Goal: Task Accomplishment & Management: Manage account settings

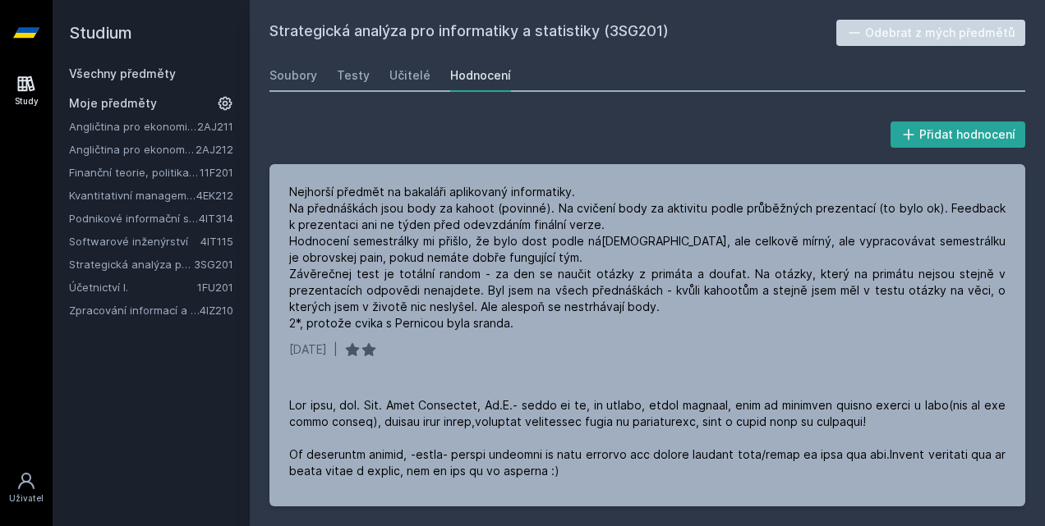
click at [144, 176] on link "Finanční teorie, politika a instituce" at bounding box center [134, 172] width 131 height 16
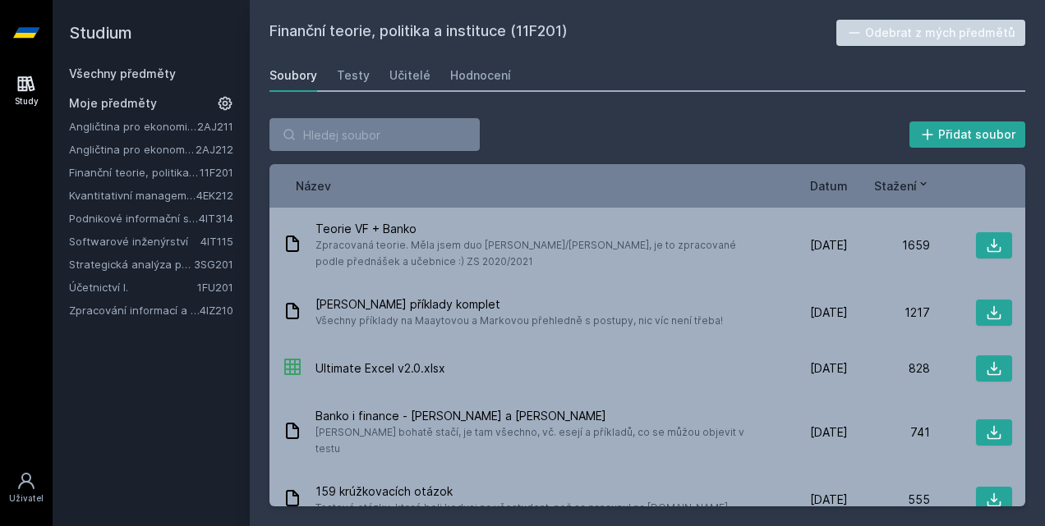
click at [883, 32] on button "Odebrat z mých předmětů" at bounding box center [931, 33] width 190 height 26
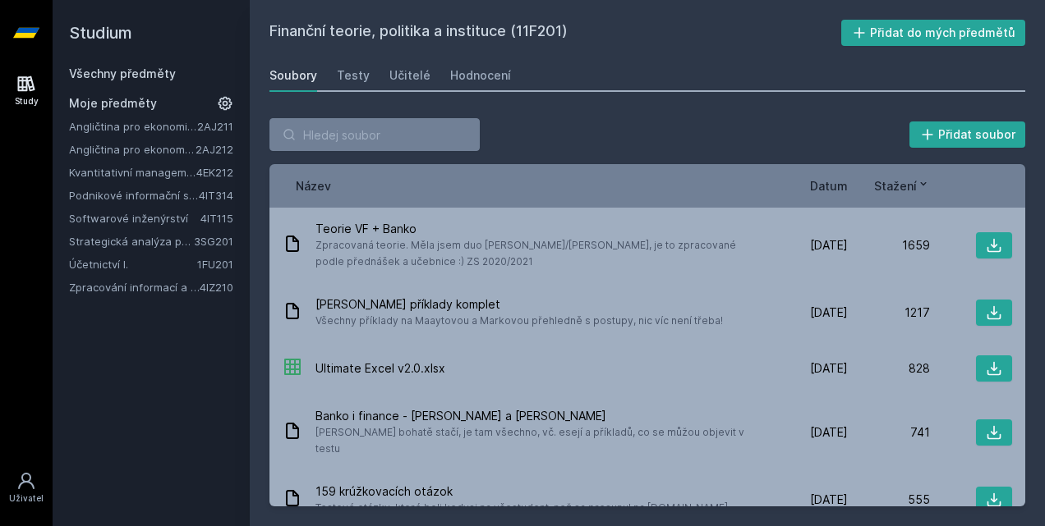
click at [148, 71] on link "Všechny předměty" at bounding box center [122, 74] width 107 height 14
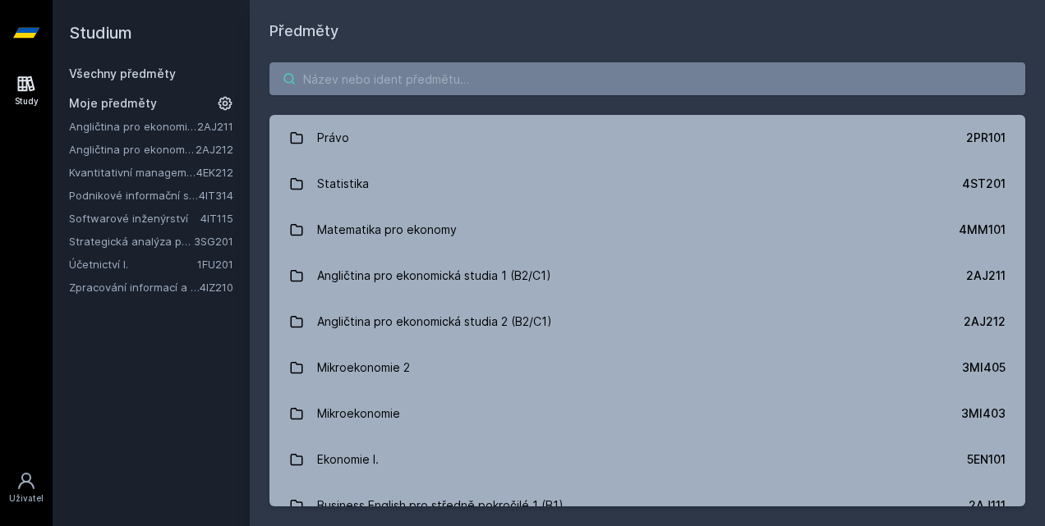
click at [373, 88] on input "search" at bounding box center [646, 78] width 755 height 33
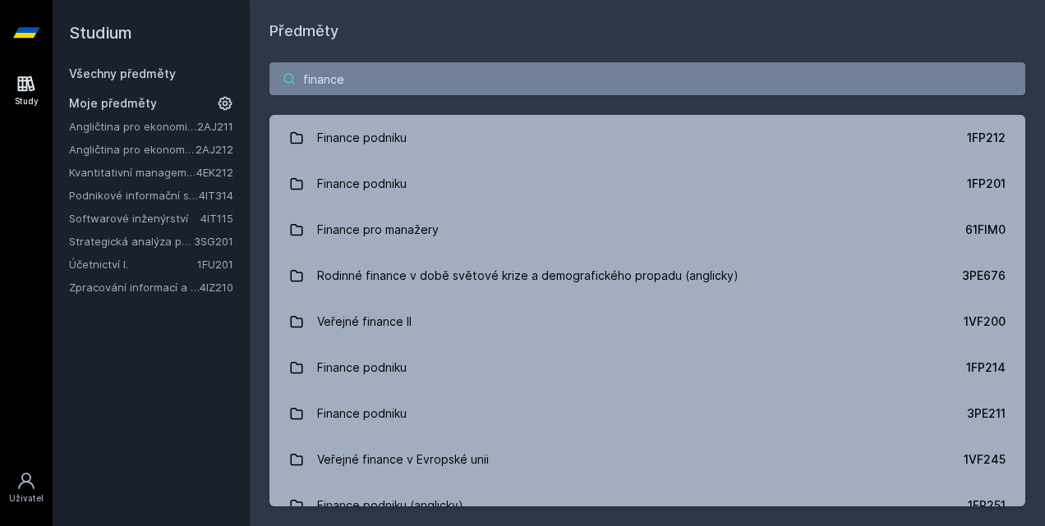
type input "finance"
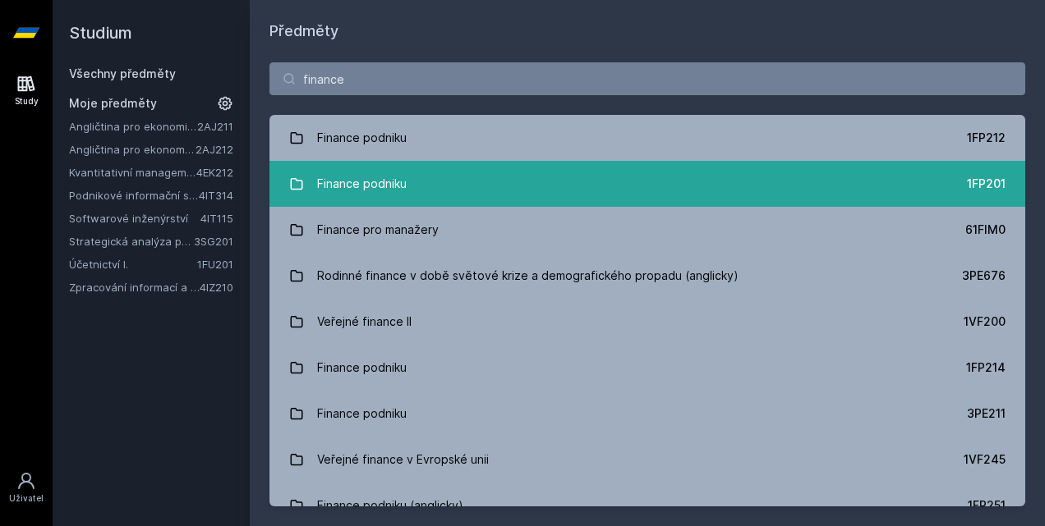
click at [667, 181] on link "Finance podniku 1FP201" at bounding box center [646, 184] width 755 height 46
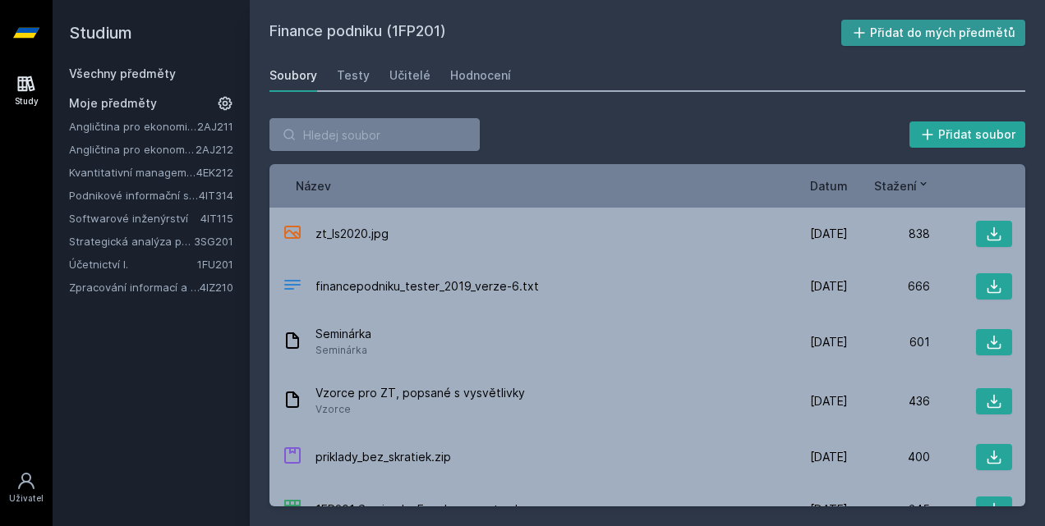
click at [925, 28] on button "Přidat do mých předmětů" at bounding box center [933, 33] width 185 height 26
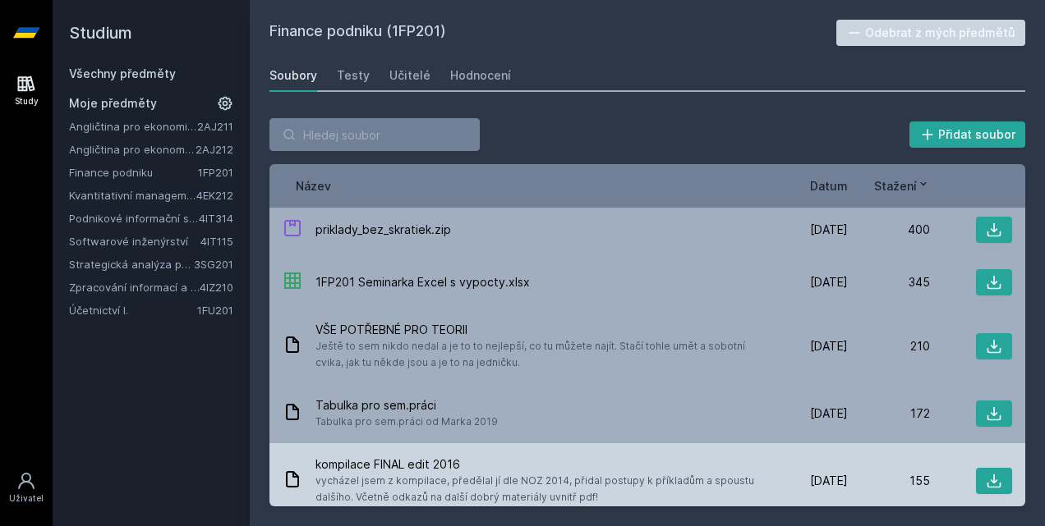
scroll to position [239, 0]
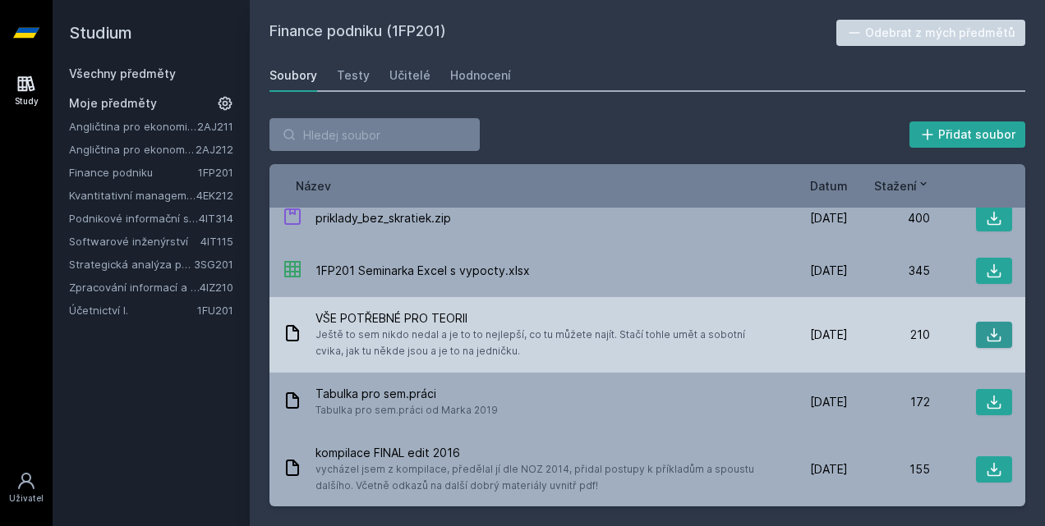
click at [986, 332] on icon at bounding box center [993, 335] width 16 height 16
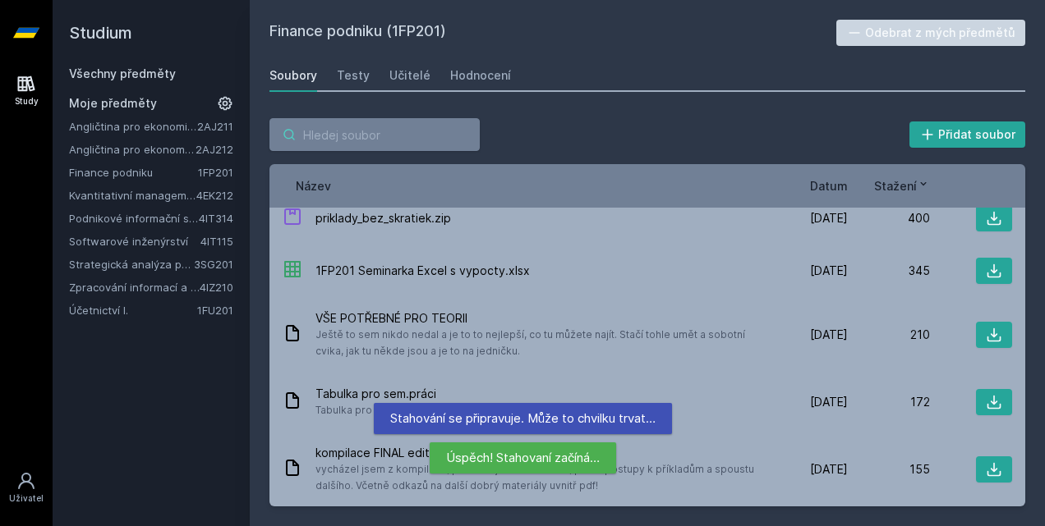
click at [421, 135] on input "search" at bounding box center [374, 134] width 210 height 33
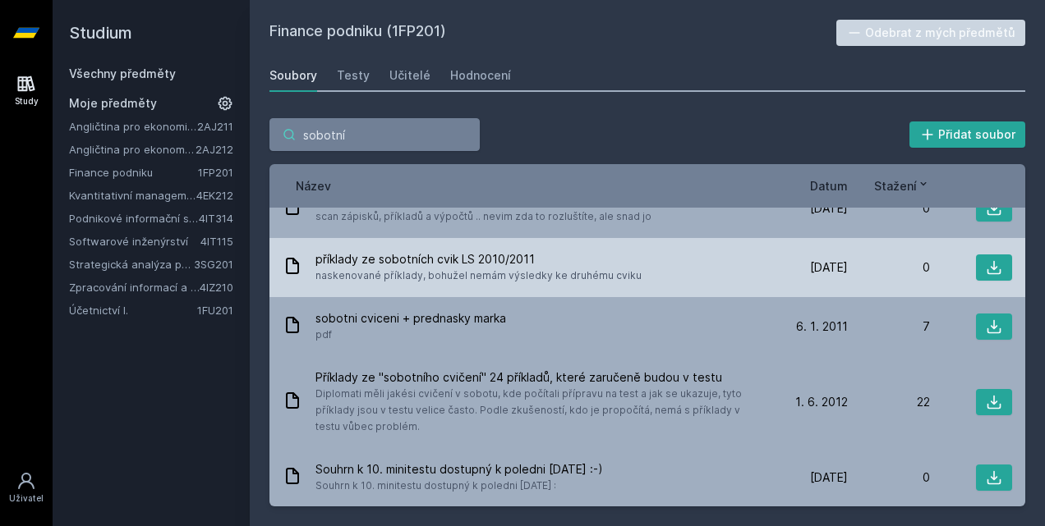
scroll to position [0, 0]
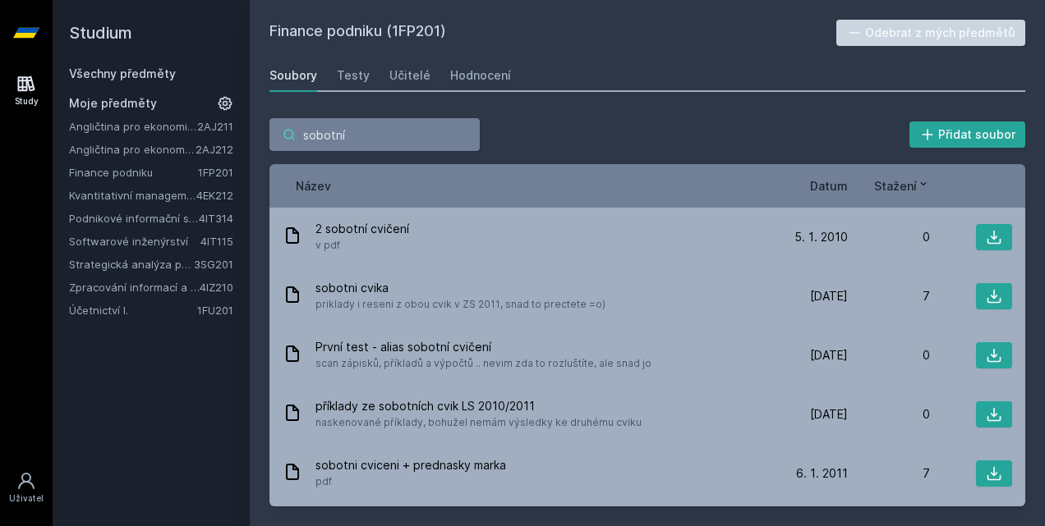
type input "sobotní"
drag, startPoint x: 889, startPoint y: 195, endPoint x: 884, endPoint y: 182, distance: 13.3
click at [884, 182] on div "Název Datum Stažení" at bounding box center [646, 186] width 755 height 44
click at [884, 182] on span "Stažení" at bounding box center [895, 185] width 43 height 17
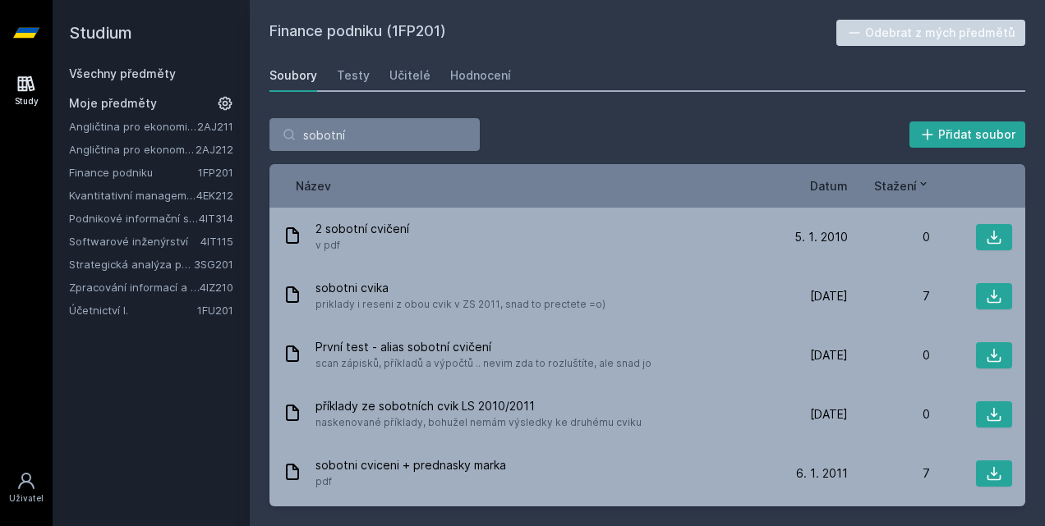
click at [958, 185] on div "Datum Stažení" at bounding box center [888, 185] width 246 height 17
click at [836, 188] on span "Datum" at bounding box center [829, 185] width 38 height 17
click at [836, 188] on icon at bounding box center [840, 183] width 13 height 13
click at [908, 192] on span "Stažení" at bounding box center [908, 185] width 43 height 17
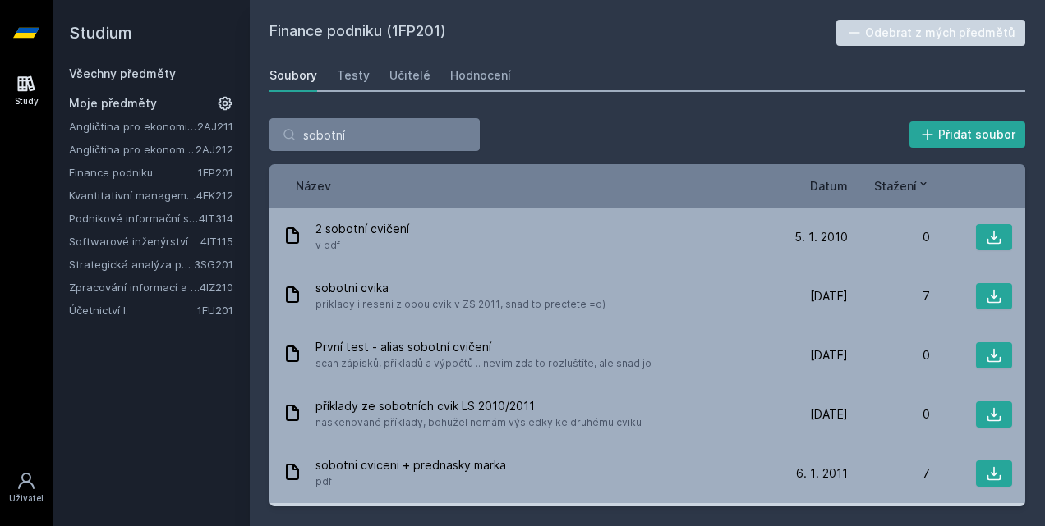
scroll to position [147, 0]
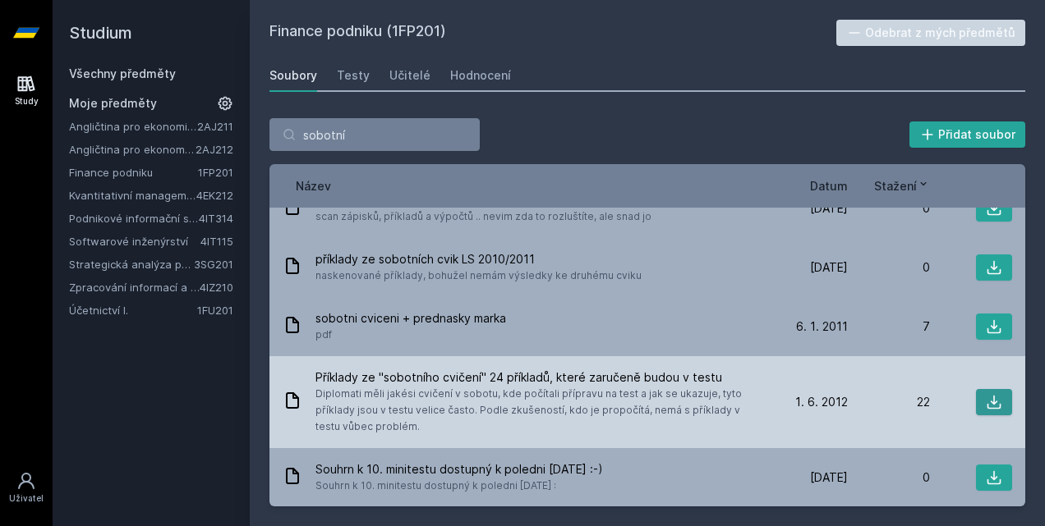
click at [985, 402] on icon at bounding box center [993, 402] width 16 height 16
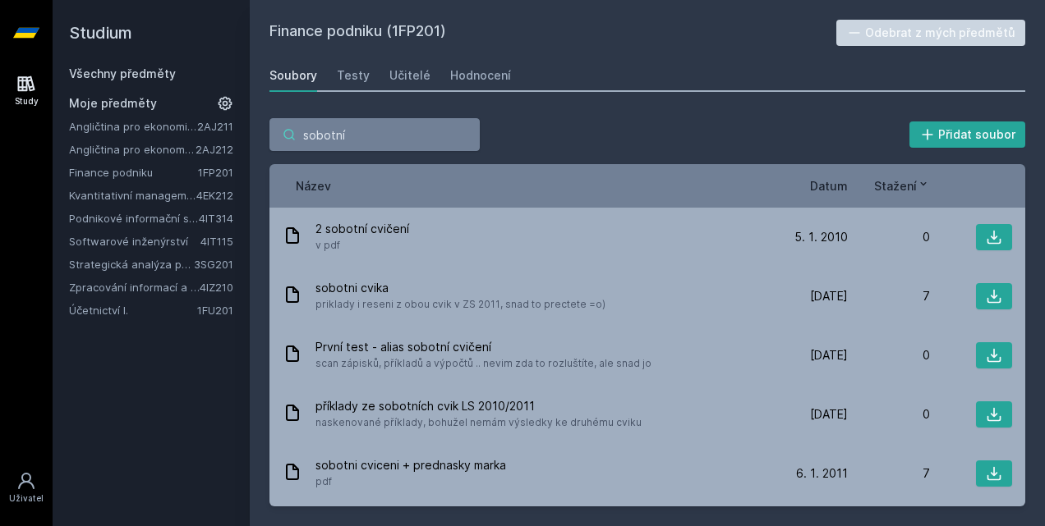
click at [466, 135] on input "sobotní" at bounding box center [374, 134] width 210 height 33
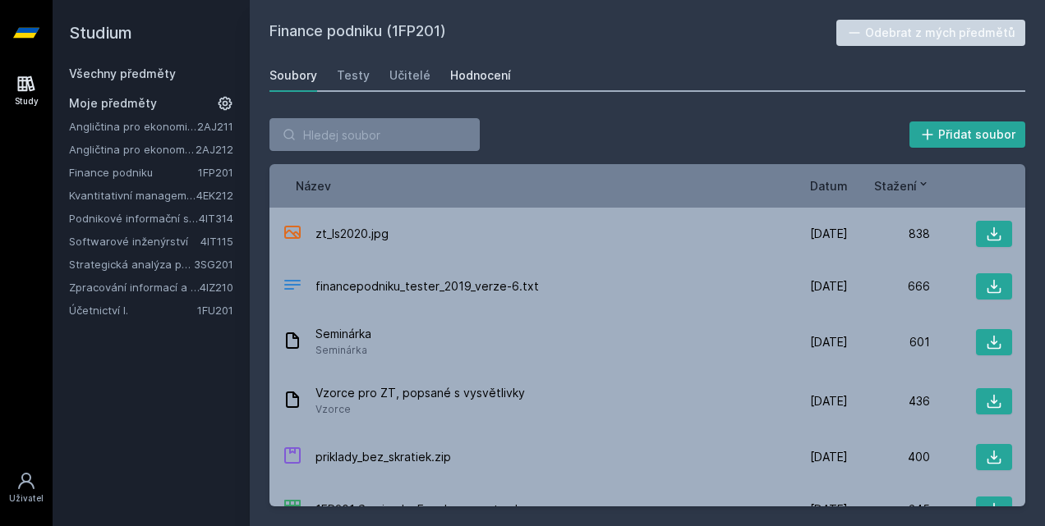
click at [464, 76] on div "Hodnocení" at bounding box center [480, 75] width 61 height 16
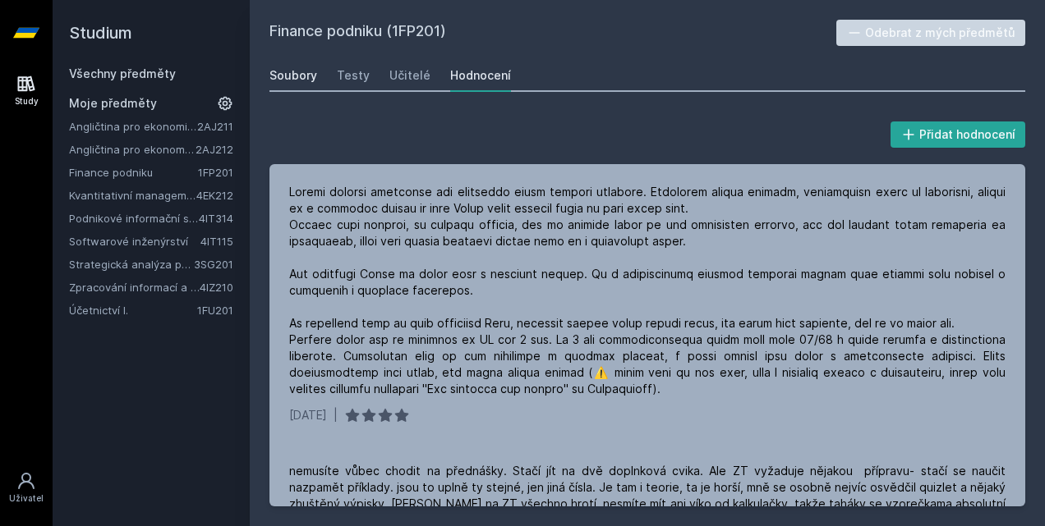
click at [307, 79] on div "Soubory" at bounding box center [293, 75] width 48 height 16
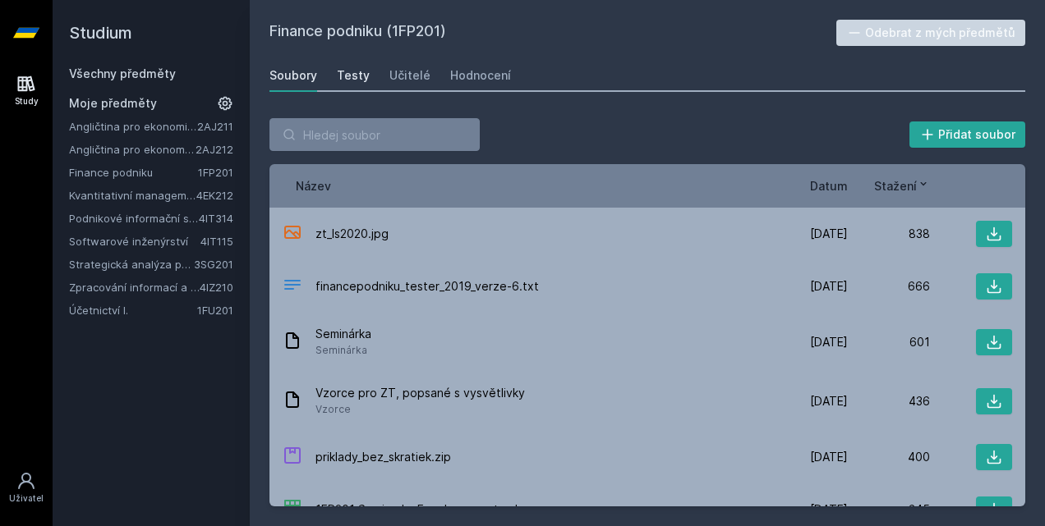
click at [358, 80] on div "Testy" at bounding box center [353, 75] width 33 height 16
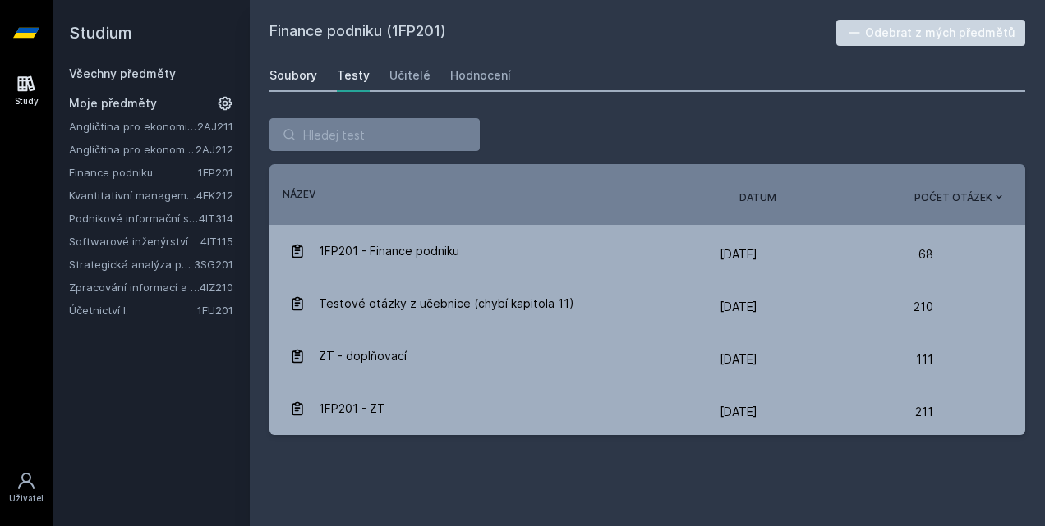
click at [309, 76] on div "Soubory" at bounding box center [293, 75] width 48 height 16
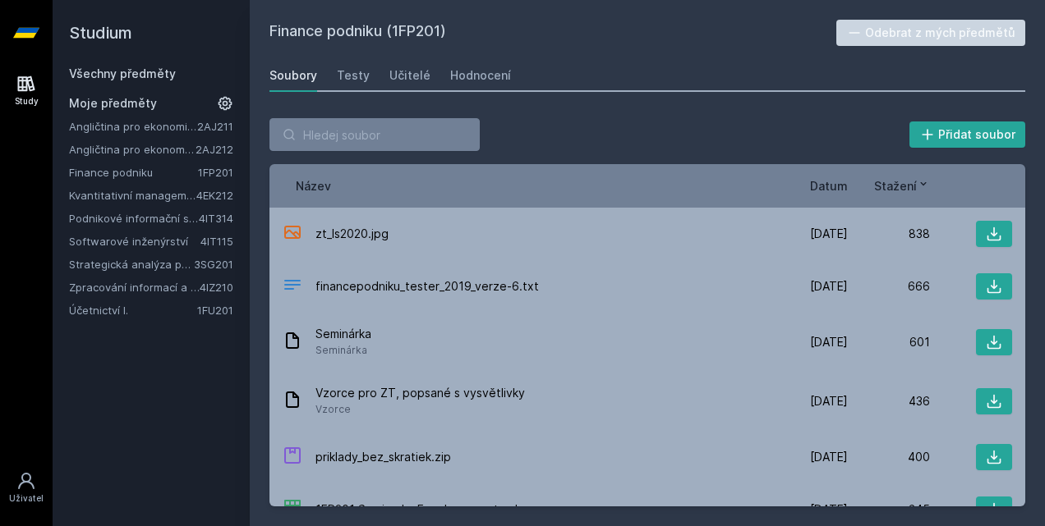
click at [899, 189] on span "Stažení" at bounding box center [895, 185] width 43 height 17
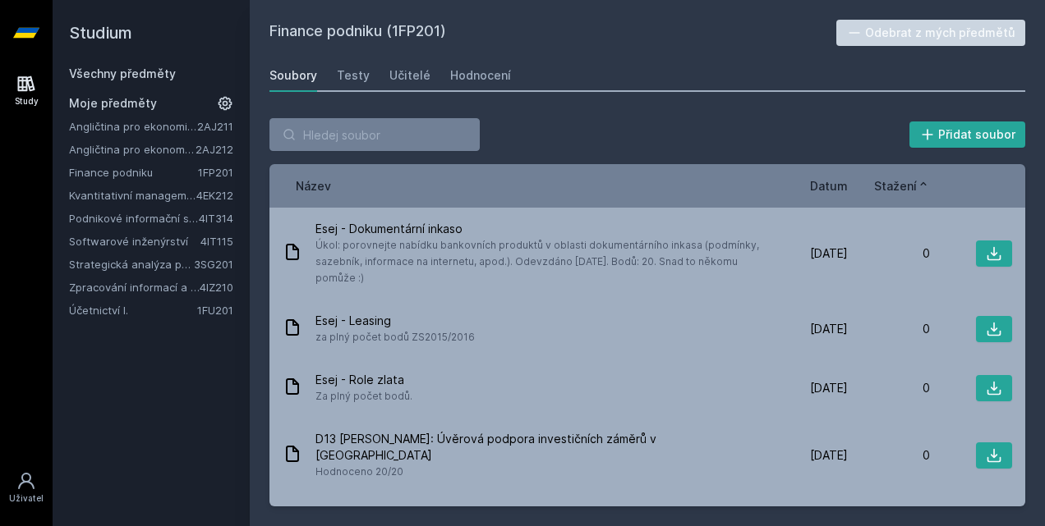
click at [899, 189] on span "Stažení" at bounding box center [895, 185] width 43 height 17
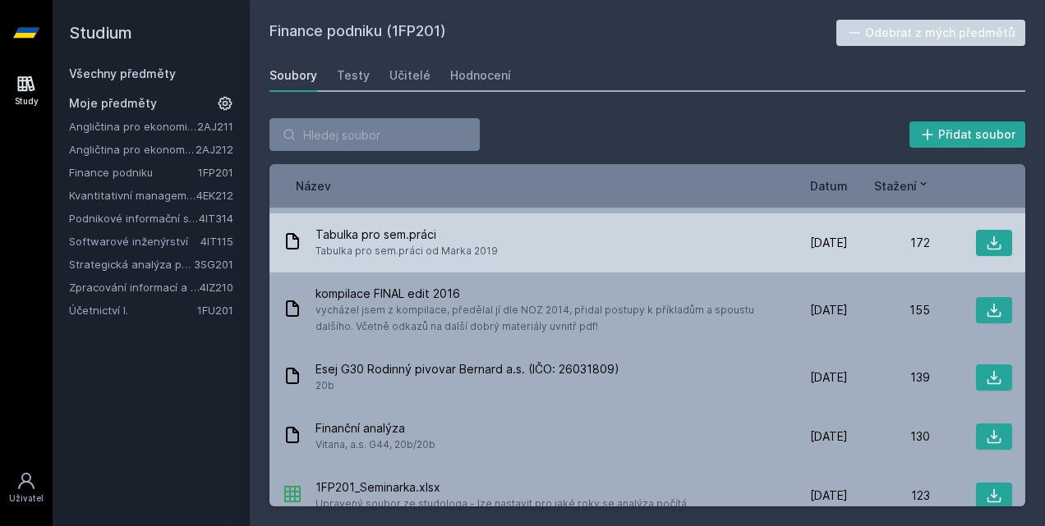
scroll to position [397, 0]
click at [989, 237] on icon at bounding box center [993, 244] width 16 height 16
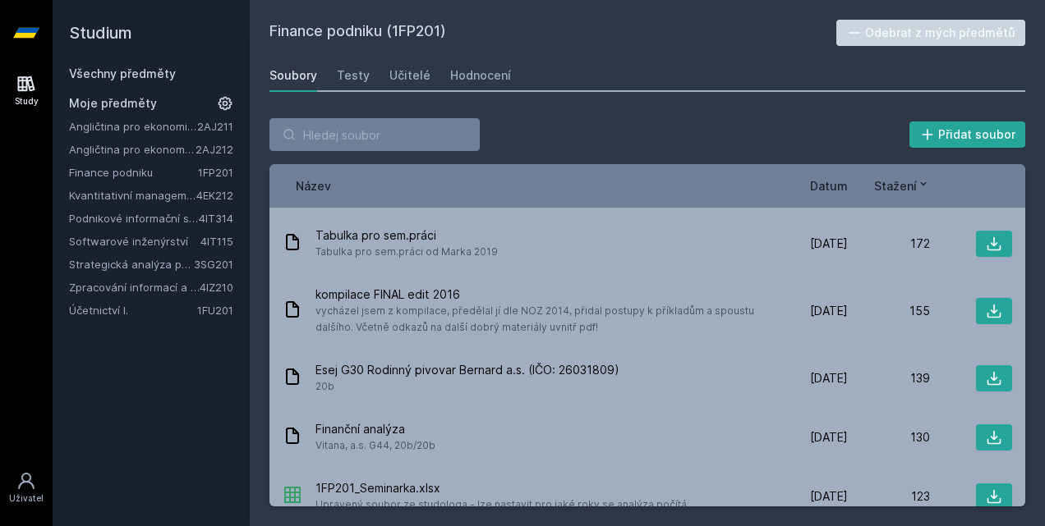
click at [574, 55] on div "Finance podniku (1FP201) Odebrat z mých předmětů [GEOGRAPHIC_DATA] Testy Učitel…" at bounding box center [646, 263] width 755 height 487
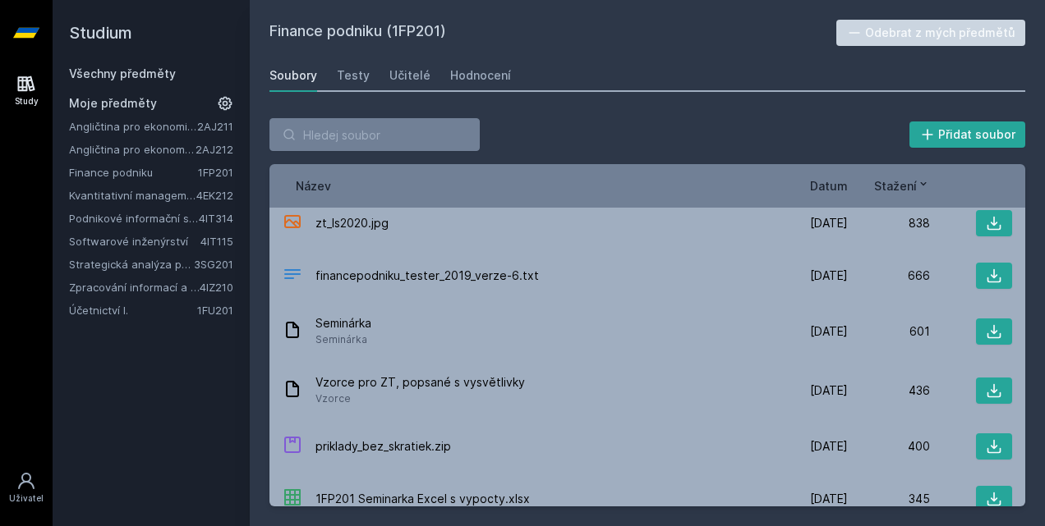
scroll to position [6, 0]
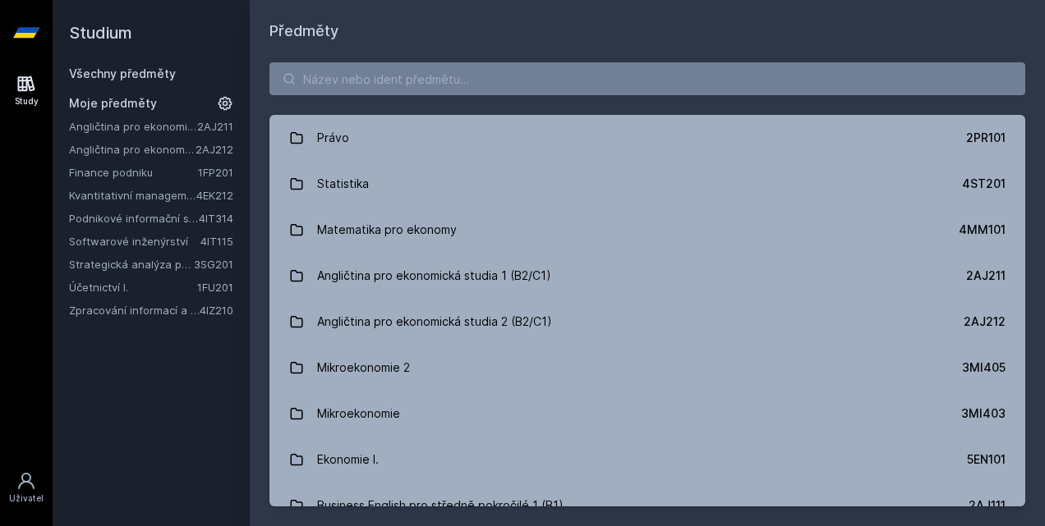
click at [162, 172] on link "Finance podniku" at bounding box center [133, 172] width 129 height 16
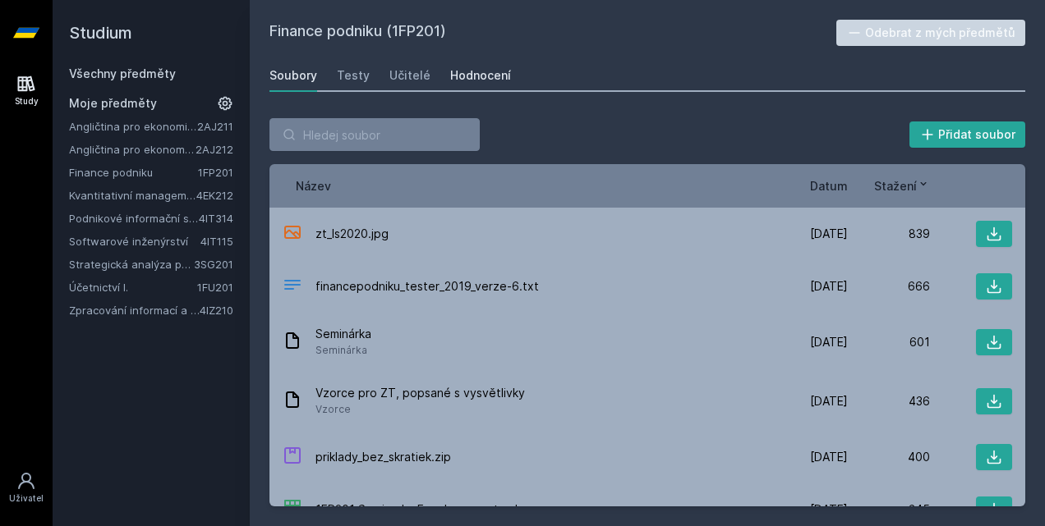
click at [487, 70] on div "Hodnocení" at bounding box center [480, 75] width 61 height 16
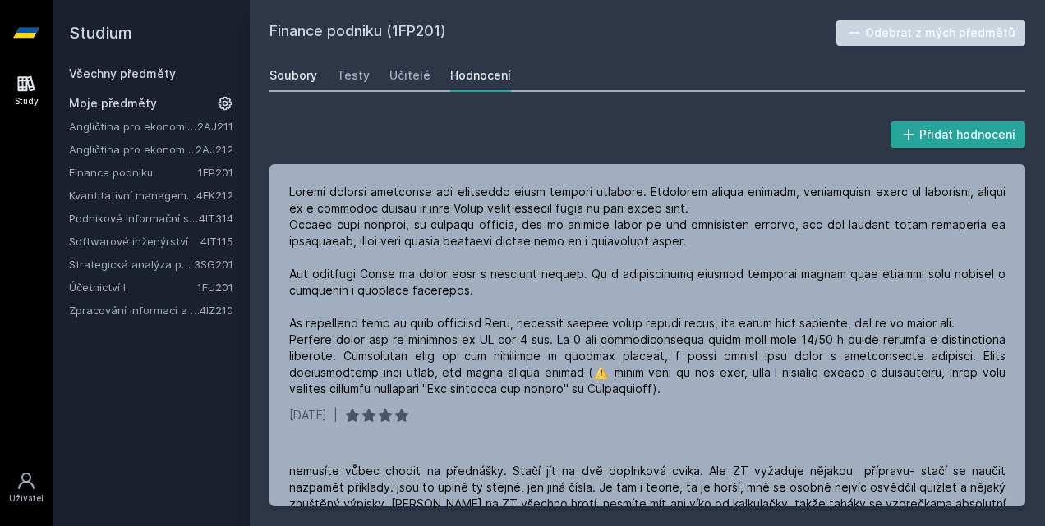
click at [297, 62] on link "Soubory" at bounding box center [293, 75] width 48 height 33
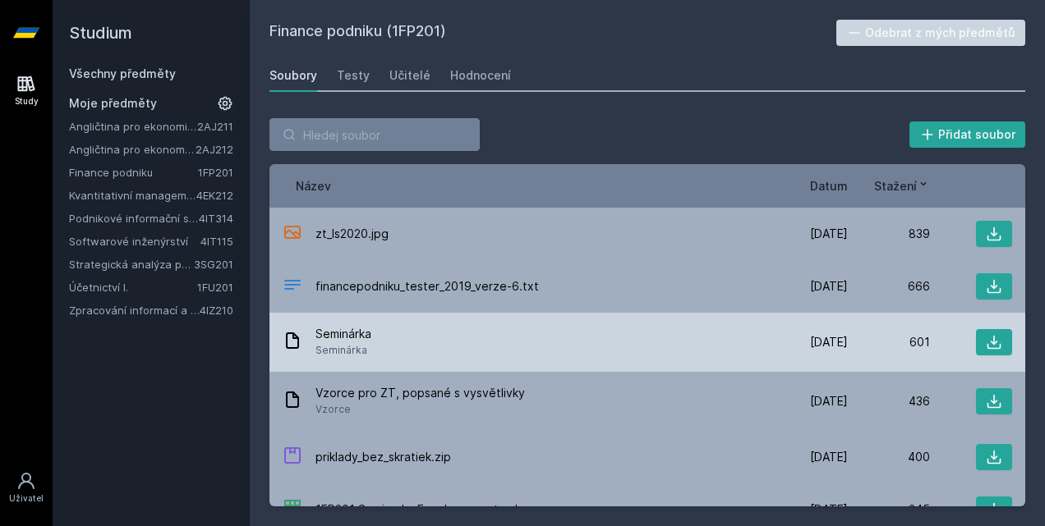
scroll to position [1, 0]
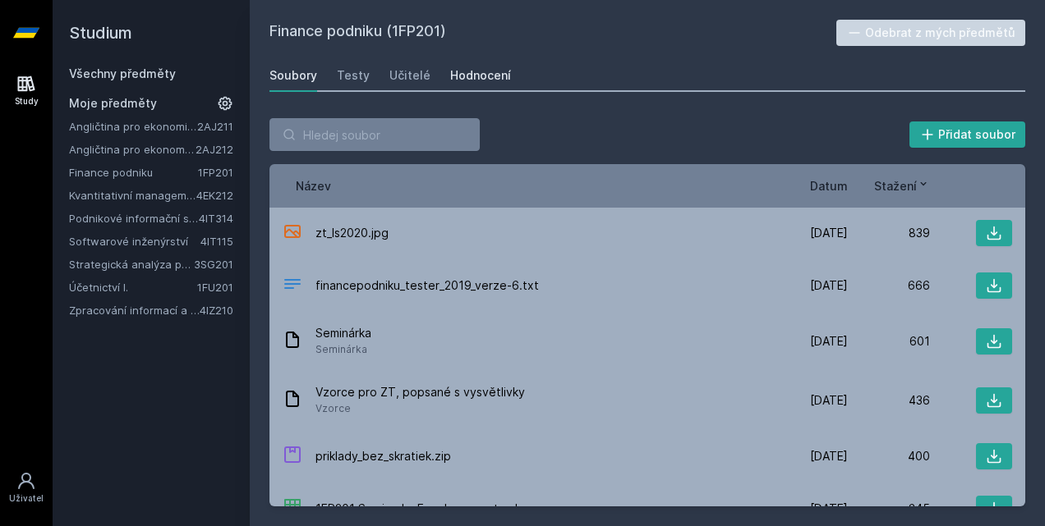
click at [480, 67] on div "Hodnocení" at bounding box center [480, 75] width 61 height 16
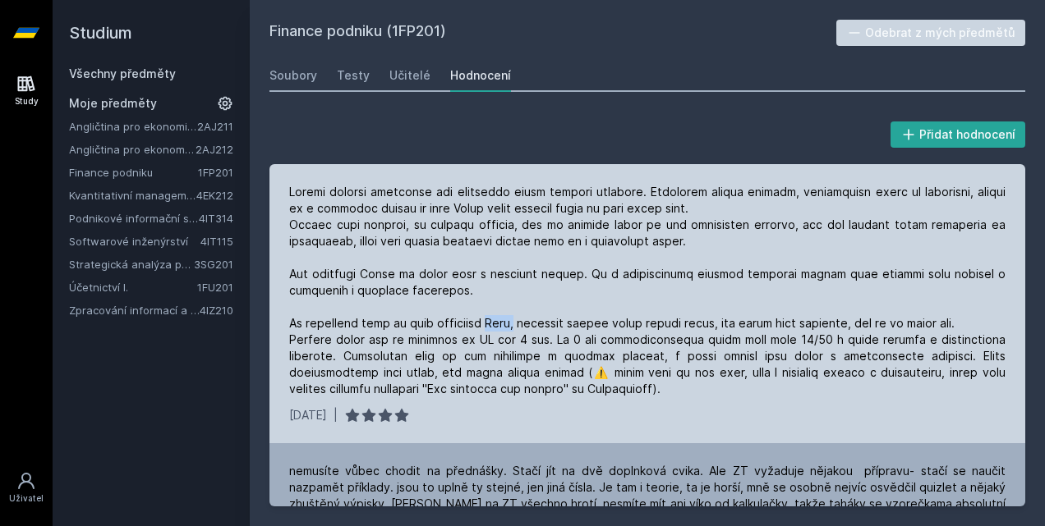
drag, startPoint x: 489, startPoint y: 324, endPoint x: 511, endPoint y: 325, distance: 21.4
click at [511, 325] on div at bounding box center [647, 291] width 716 height 214
drag, startPoint x: 511, startPoint y: 325, endPoint x: 485, endPoint y: 282, distance: 49.7
click at [485, 282] on div at bounding box center [647, 291] width 716 height 214
click at [503, 324] on div at bounding box center [647, 291] width 716 height 214
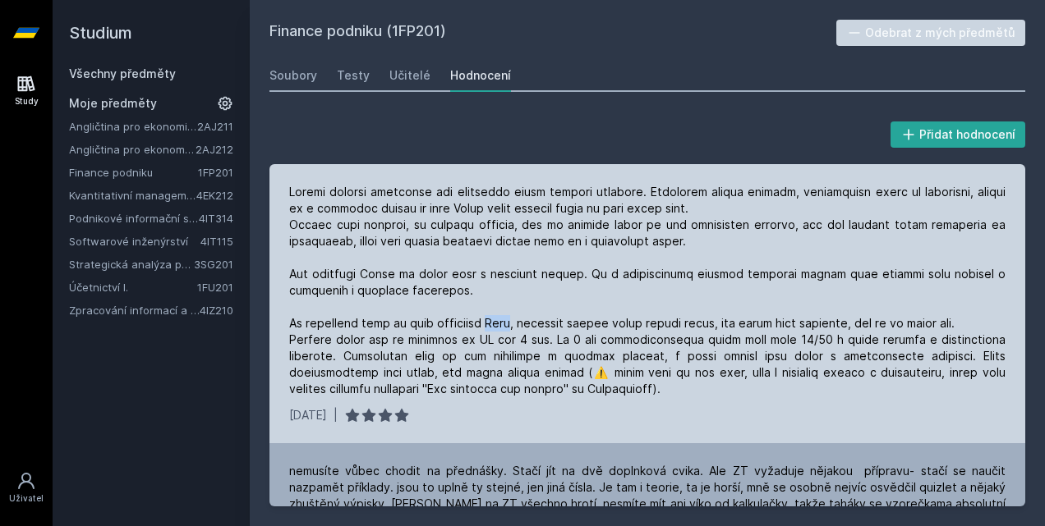
click at [503, 324] on div at bounding box center [647, 291] width 716 height 214
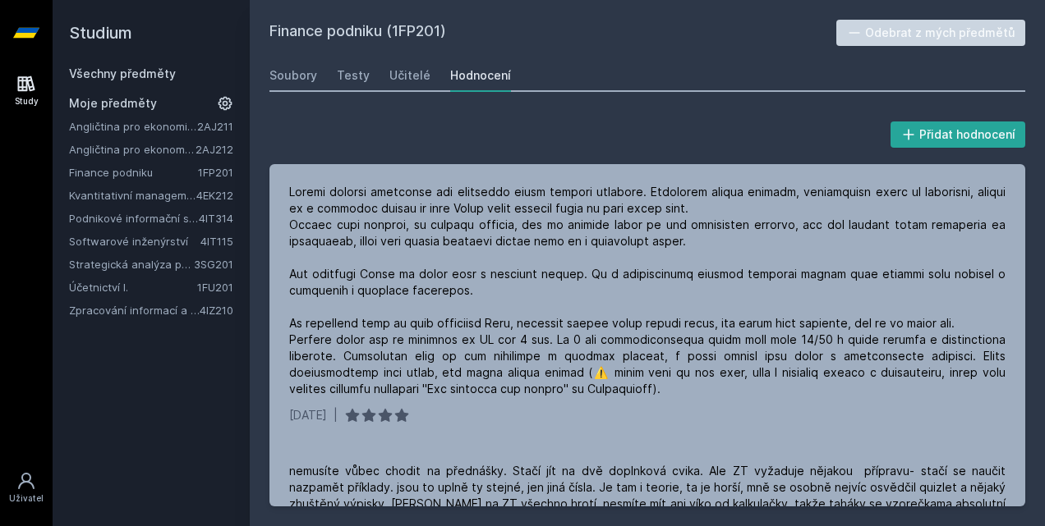
drag, startPoint x: 503, startPoint y: 324, endPoint x: 639, endPoint y: 54, distance: 301.5
click at [639, 54] on div "Finance podniku (1FP201) Odebrat z mých předmětů Soubory Testy Učitelé Hodnocen…" at bounding box center [646, 263] width 755 height 487
